Goal: Task Accomplishment & Management: Manage account settings

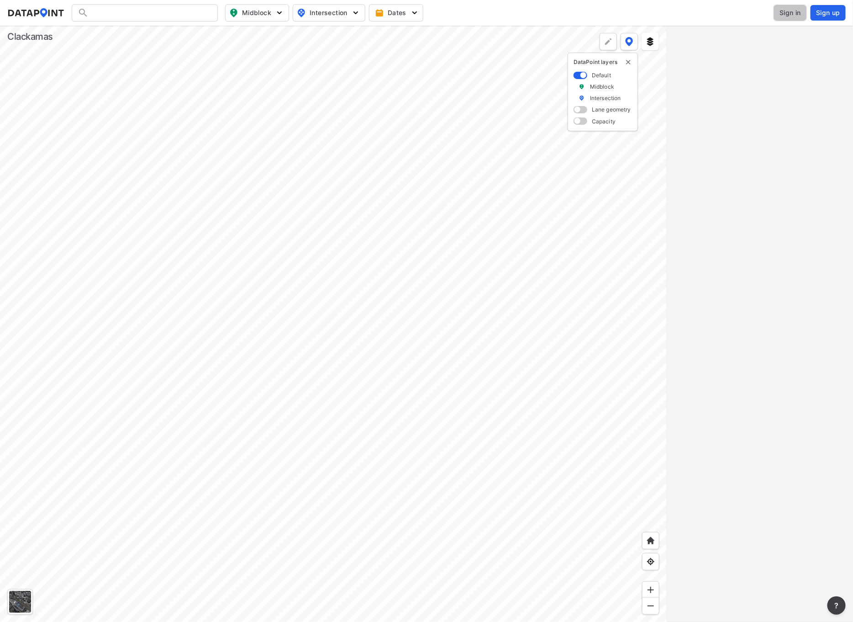
click at [785, 9] on span "Sign in" at bounding box center [790, 12] width 21 height 9
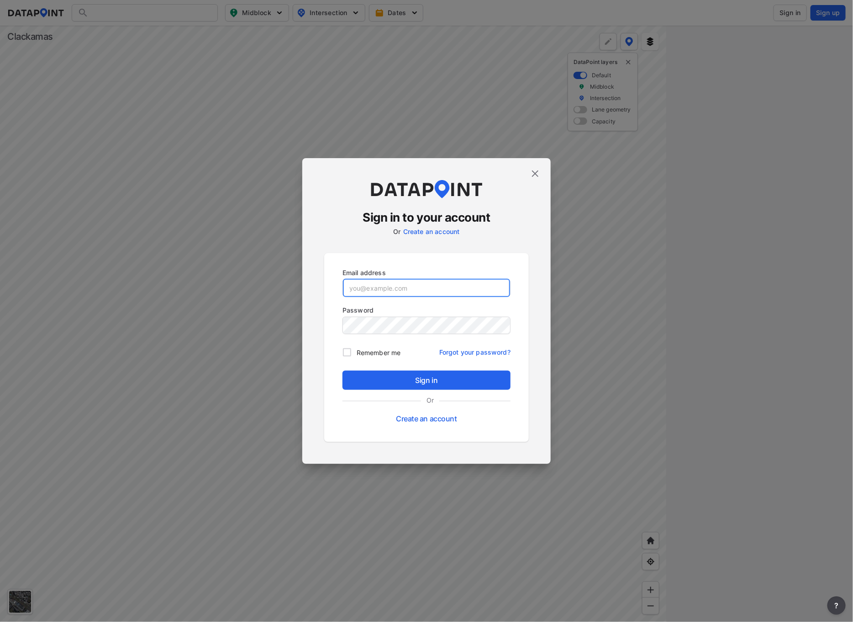
type input "[EMAIL_ADDRESS][DOMAIN_NAME]"
click at [437, 380] on span "Sign in" at bounding box center [426, 379] width 153 height 11
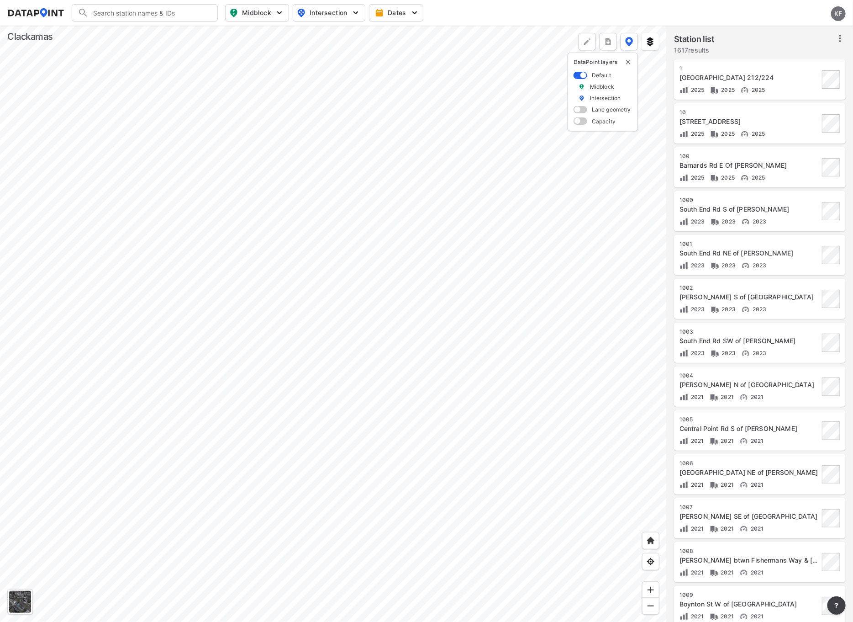
click at [278, 402] on div at bounding box center [333, 324] width 667 height 596
click at [355, 272] on div at bounding box center [333, 324] width 667 height 596
click at [258, 492] on div at bounding box center [333, 324] width 667 height 596
click at [244, 322] on div at bounding box center [333, 324] width 667 height 596
click at [189, 519] on div at bounding box center [333, 324] width 667 height 596
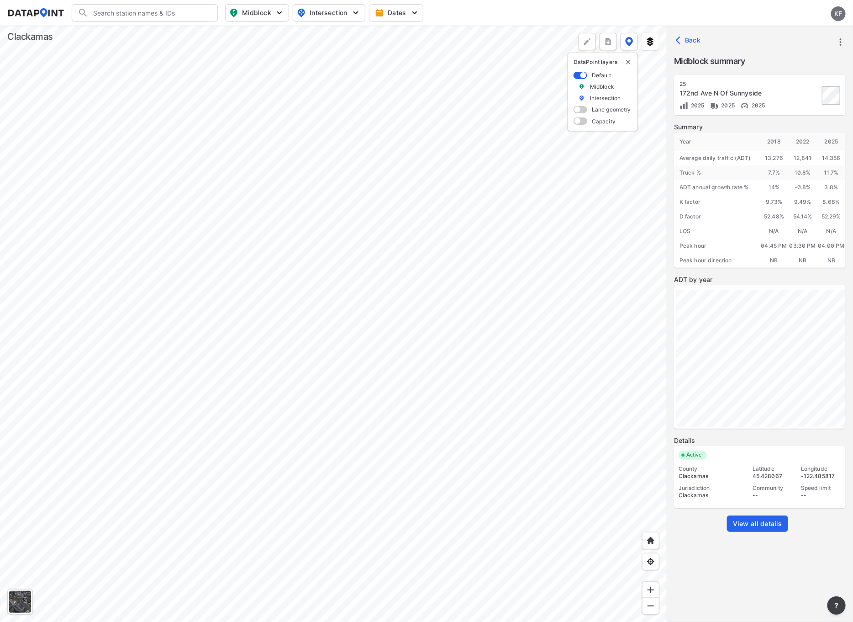
click at [185, 385] on div at bounding box center [333, 324] width 667 height 596
click at [178, 395] on div at bounding box center [333, 324] width 667 height 596
click at [196, 131] on div at bounding box center [333, 324] width 667 height 596
click at [246, 213] on div at bounding box center [333, 324] width 667 height 596
click at [267, 261] on div at bounding box center [333, 324] width 667 height 596
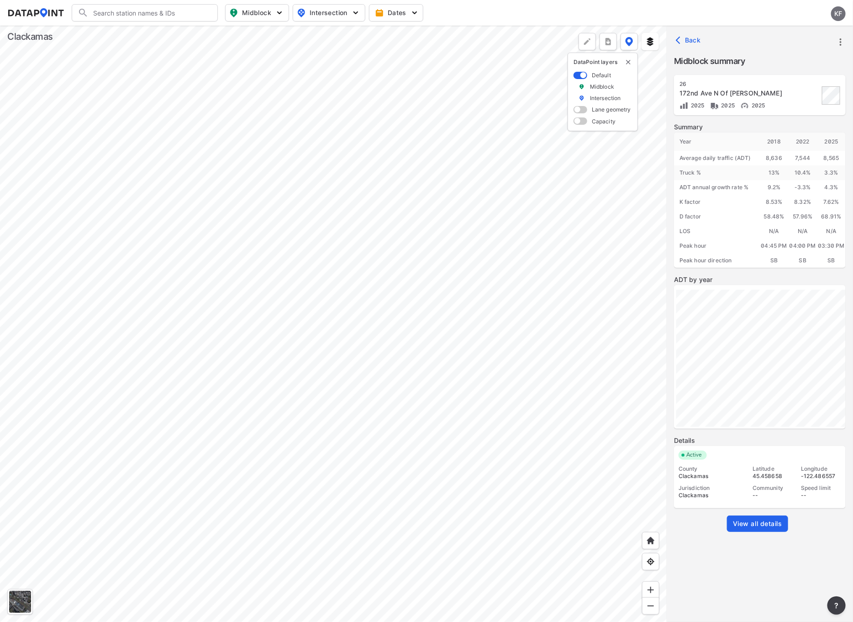
click at [387, 199] on div at bounding box center [333, 324] width 667 height 596
click at [354, 285] on div at bounding box center [333, 324] width 667 height 596
click at [331, 303] on div at bounding box center [333, 324] width 667 height 596
click at [350, 214] on div at bounding box center [333, 324] width 667 height 596
click at [342, 283] on div at bounding box center [333, 324] width 667 height 596
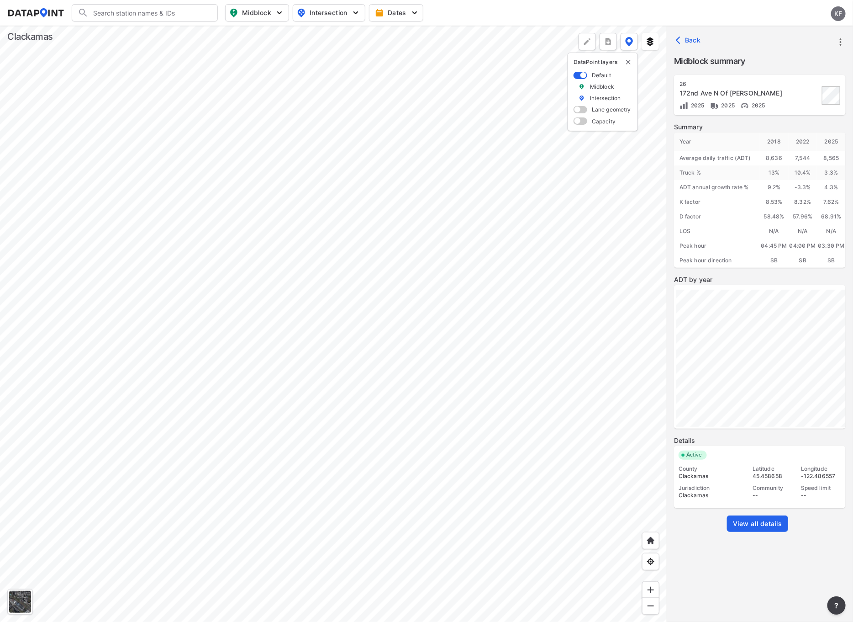
click at [310, 269] on div at bounding box center [333, 324] width 667 height 596
click at [266, 441] on div at bounding box center [333, 324] width 667 height 596
click at [259, 432] on div at bounding box center [333, 324] width 667 height 596
click at [454, 488] on div at bounding box center [333, 324] width 667 height 596
